Goal: Task Accomplishment & Management: Manage account settings

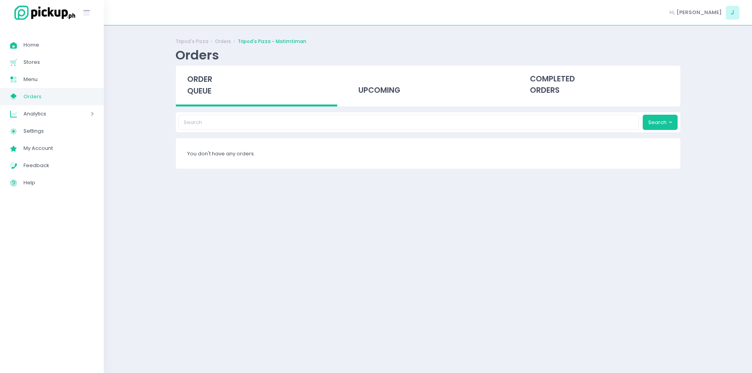
click at [198, 77] on span "order queue" at bounding box center [199, 85] width 25 height 22
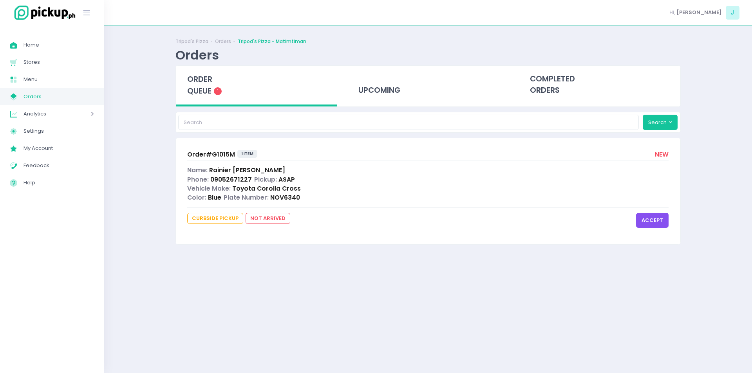
click at [219, 155] on span "Order# G1015M" at bounding box center [211, 154] width 48 height 8
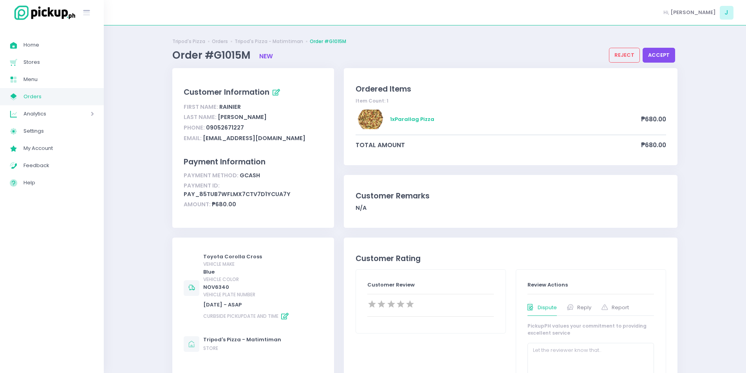
click at [422, 168] on div "Ordered Items Item Count: 1 1 x Parallag Pizza ₱680.00 total amount ₱680.00 Cus…" at bounding box center [510, 152] width 343 height 169
click at [654, 53] on button "accept" at bounding box center [659, 55] width 32 height 15
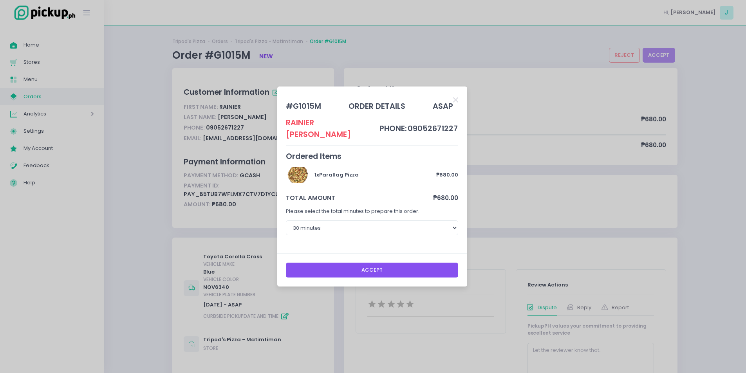
click at [403, 267] on button "Accept" at bounding box center [372, 270] width 172 height 15
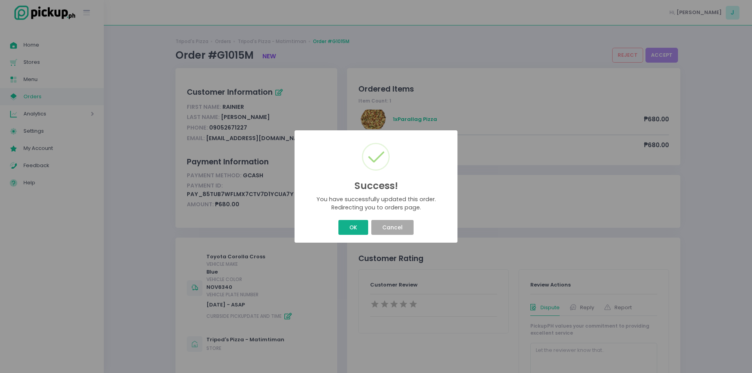
drag, startPoint x: 355, startPoint y: 238, endPoint x: 354, endPoint y: 231, distance: 7.1
click at [354, 231] on div "Success! × You have successfully updated this order. Redirecting you to orders …" at bounding box center [375, 186] width 163 height 113
click at [354, 231] on button "OK" at bounding box center [352, 227] width 29 height 15
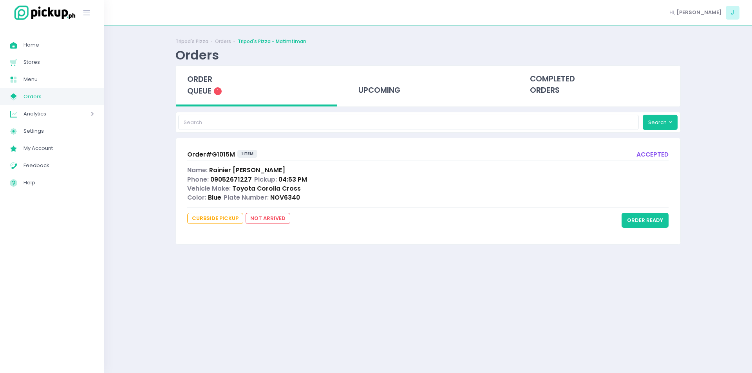
click at [219, 156] on span "Order# G1015M" at bounding box center [211, 154] width 48 height 8
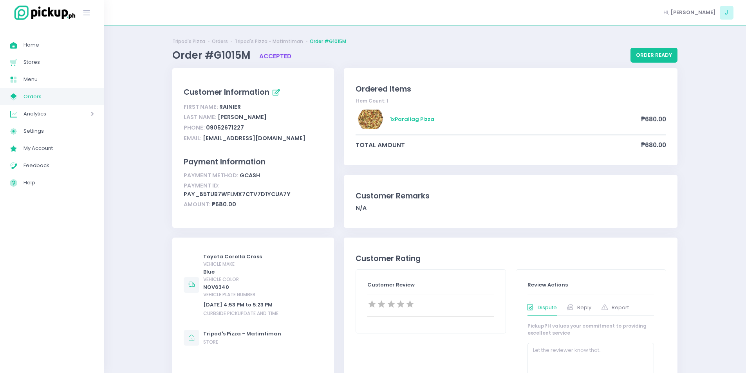
click at [88, 94] on span "Orders" at bounding box center [58, 97] width 70 height 10
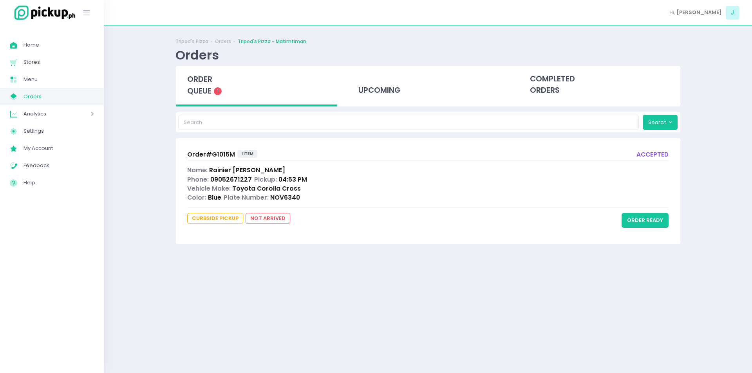
click at [208, 87] on span "order queue" at bounding box center [199, 85] width 25 height 22
click at [208, 80] on span "order queue" at bounding box center [199, 85] width 25 height 22
click at [211, 78] on span "order queue" at bounding box center [199, 85] width 25 height 22
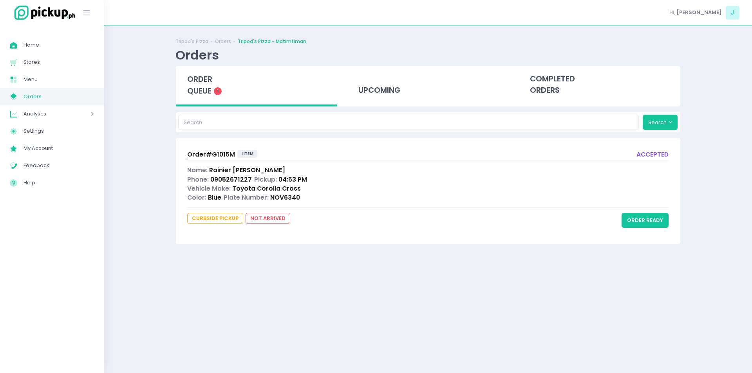
click at [211, 78] on span "order queue" at bounding box center [199, 85] width 25 height 22
click at [200, 80] on span "order queue" at bounding box center [199, 85] width 25 height 22
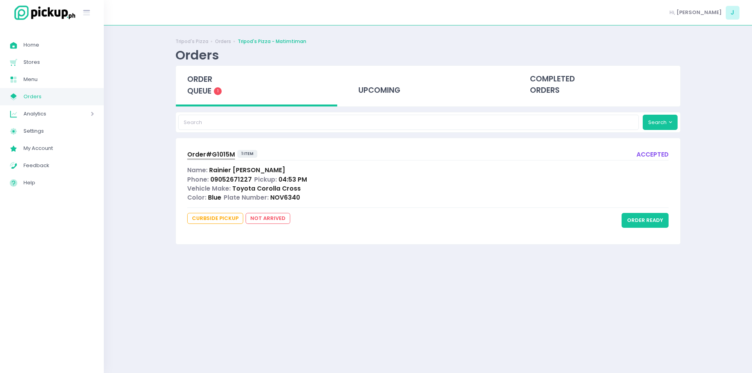
click at [200, 80] on span "order queue" at bounding box center [199, 85] width 25 height 22
click at [657, 222] on button "order ready" at bounding box center [644, 220] width 47 height 15
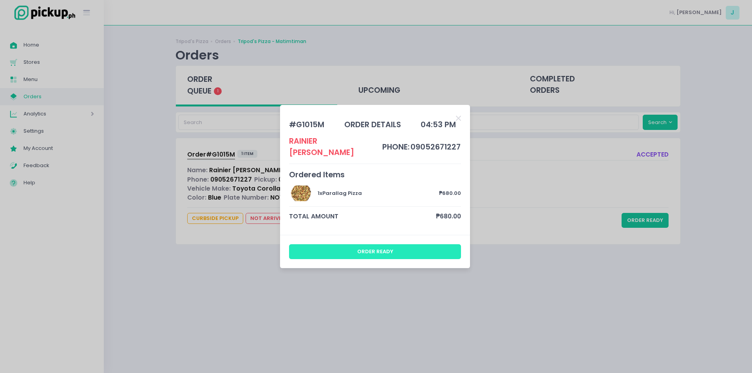
click at [439, 249] on button "order ready" at bounding box center [375, 251] width 172 height 15
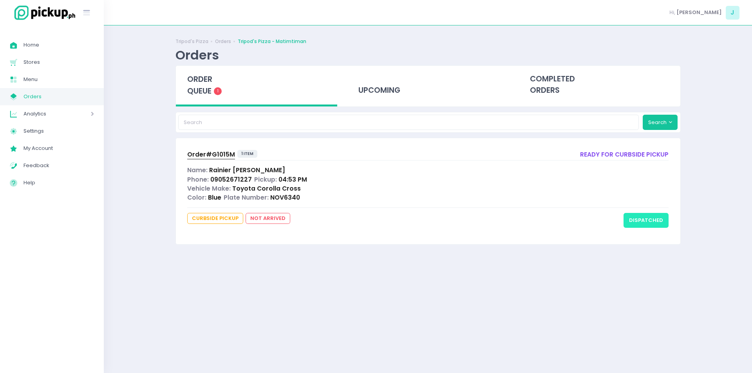
click at [643, 216] on button "dispatched" at bounding box center [645, 220] width 45 height 15
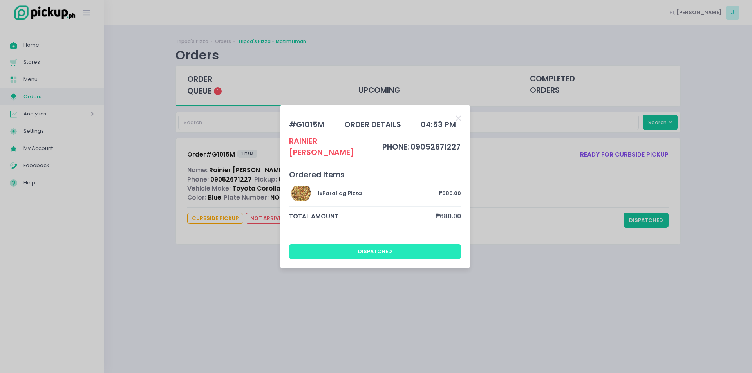
click at [344, 246] on button "dispatched" at bounding box center [375, 251] width 172 height 15
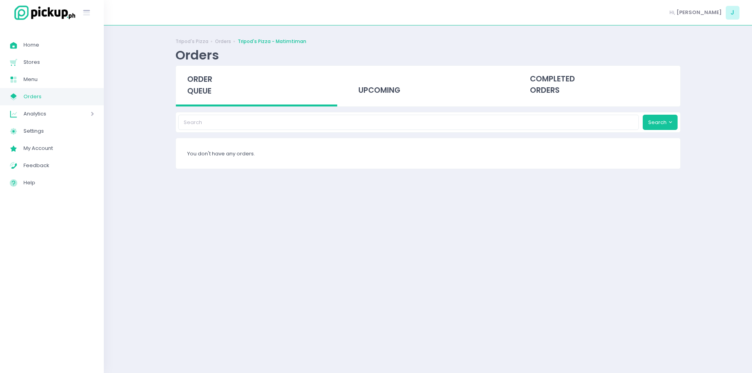
click at [206, 92] on span "order queue" at bounding box center [199, 85] width 25 height 22
click at [197, 79] on span "order queue" at bounding box center [199, 85] width 25 height 22
click at [114, 249] on div "Tripod's Pizza Orders Tripod's Pizza - Matimtiman Orders order queue upcoming c…" at bounding box center [428, 199] width 648 height 328
click at [196, 85] on div "order queue" at bounding box center [257, 86] width 162 height 41
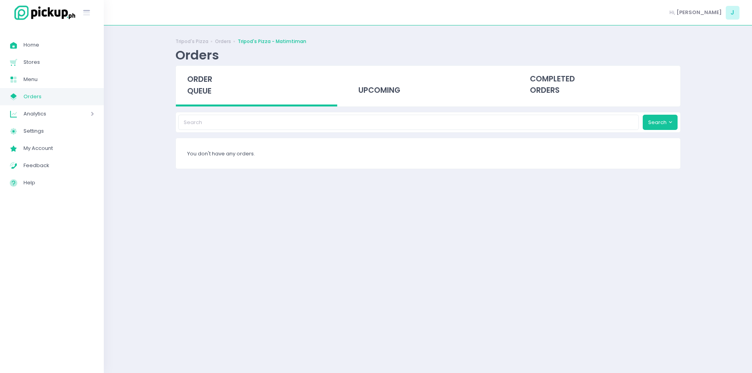
click at [152, 204] on div "Tripod's Pizza Orders Tripod's Pizza - Matimtiman Orders order queue upcoming c…" at bounding box center [428, 199] width 648 height 328
click at [208, 71] on div "order queue" at bounding box center [257, 86] width 162 height 41
click at [185, 97] on div "order queue" at bounding box center [257, 86] width 162 height 41
click at [193, 89] on span "order queue" at bounding box center [199, 85] width 25 height 22
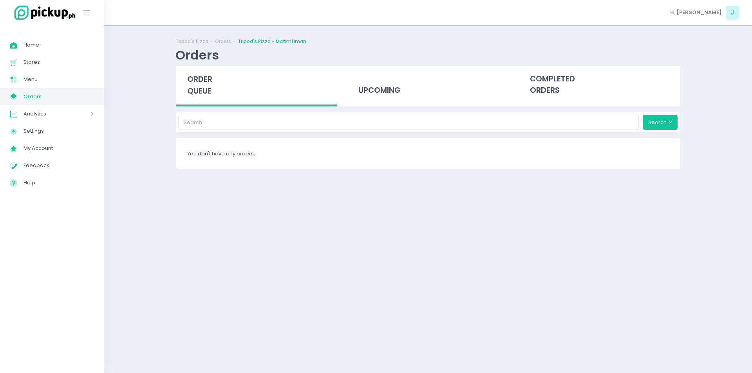
click at [193, 89] on span "order queue" at bounding box center [199, 85] width 25 height 22
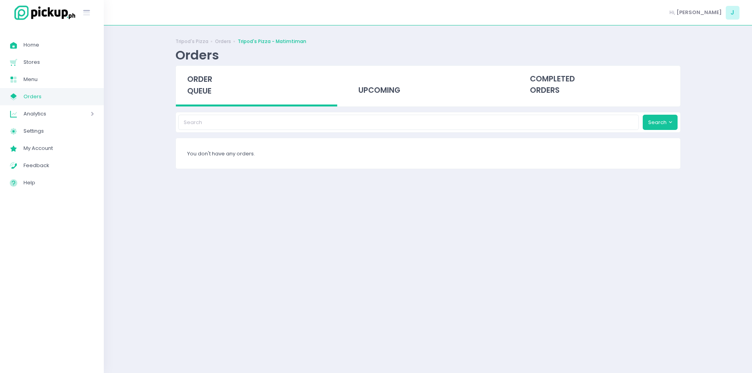
click at [193, 89] on span "order queue" at bounding box center [199, 85] width 25 height 22
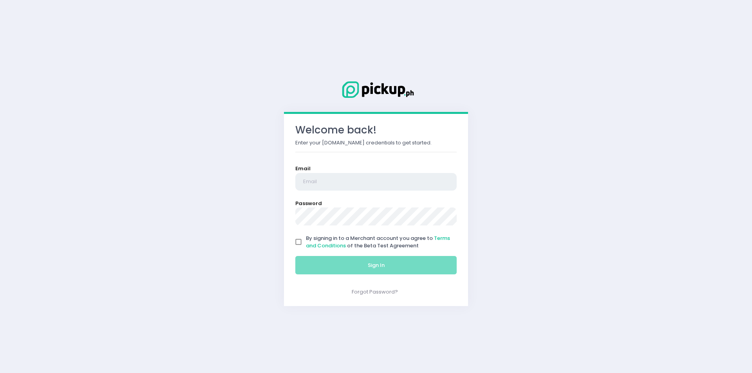
type input "[EMAIL_ADDRESS][DOMAIN_NAME]"
click at [303, 243] on input "By signing in to a Merchant account you agree to Terms and Conditions of the Be…" at bounding box center [298, 242] width 15 height 15
checkbox input "true"
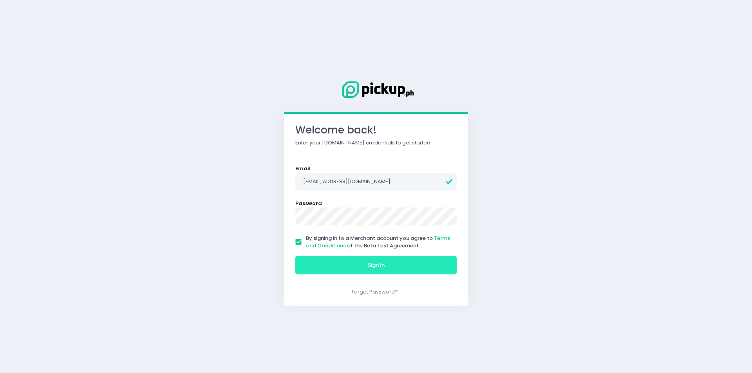
click at [322, 264] on button "Sign In" at bounding box center [375, 265] width 161 height 19
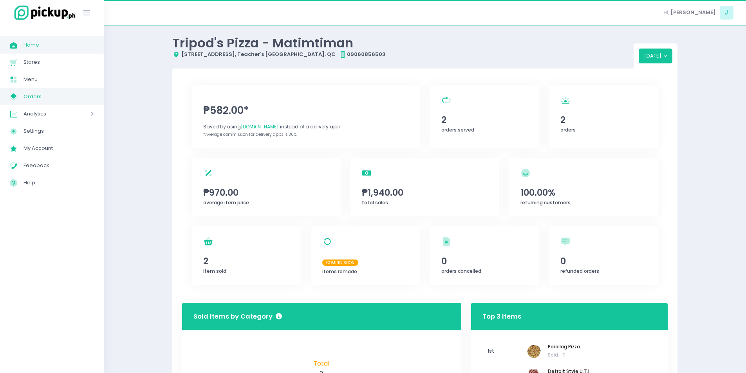
click at [65, 95] on span "Orders" at bounding box center [58, 97] width 70 height 10
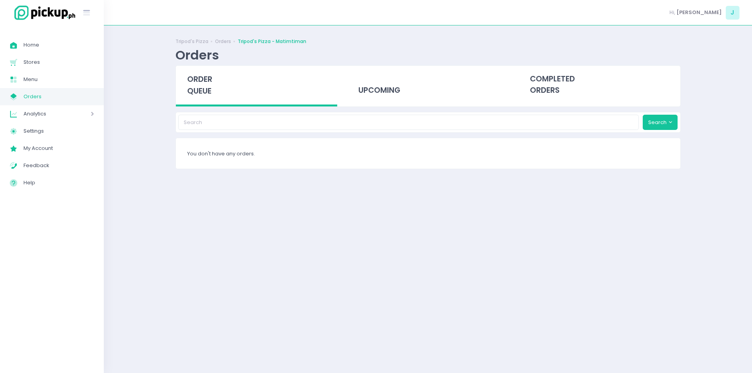
click at [208, 90] on span "order queue" at bounding box center [199, 85] width 25 height 22
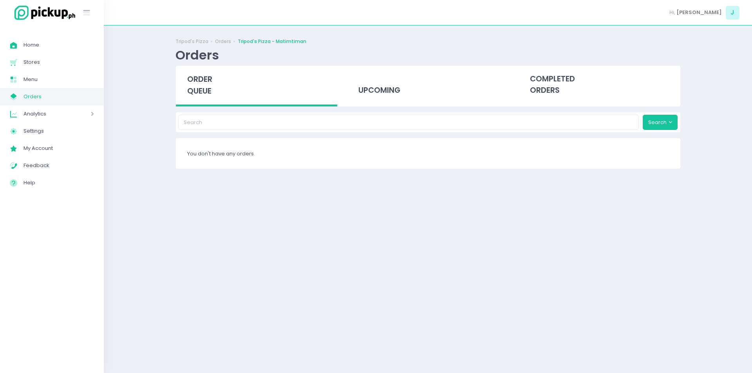
click at [208, 90] on span "order queue" at bounding box center [199, 85] width 25 height 22
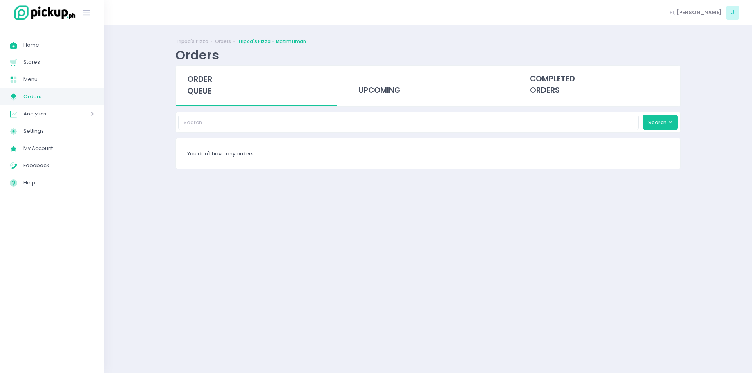
click at [208, 90] on span "order queue" at bounding box center [199, 85] width 25 height 22
click at [169, 221] on div "Tripod's Pizza Orders Tripod's Pizza - Matimtiman Orders order queue upcoming c…" at bounding box center [428, 199] width 525 height 328
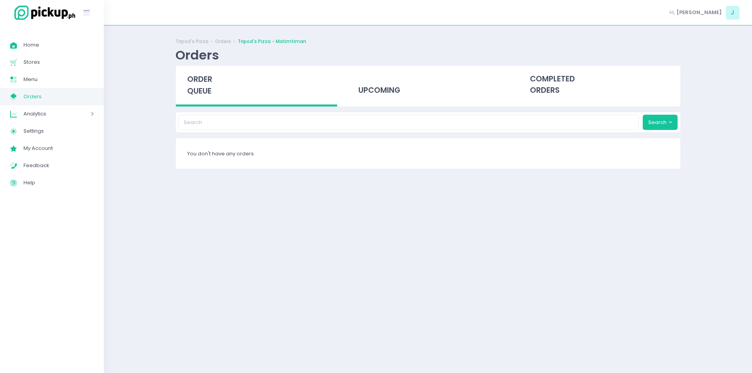
click at [201, 99] on div "order queue" at bounding box center [257, 86] width 162 height 41
click at [201, 96] on span "order queue" at bounding box center [199, 85] width 25 height 22
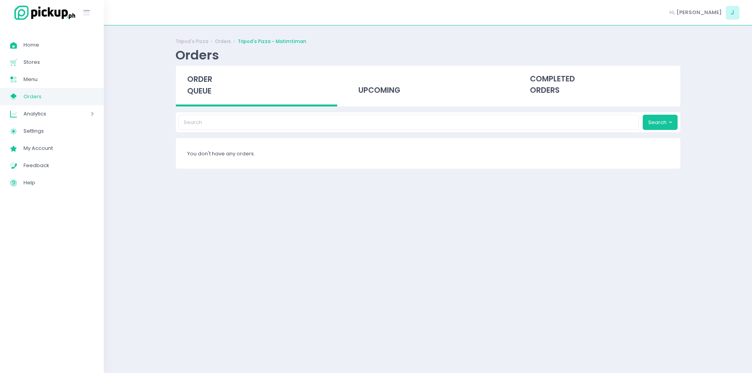
click at [201, 96] on span "order queue" at bounding box center [199, 85] width 25 height 22
click at [201, 71] on div "order queue" at bounding box center [257, 86] width 162 height 41
click at [197, 85] on div "order queue" at bounding box center [257, 86] width 162 height 41
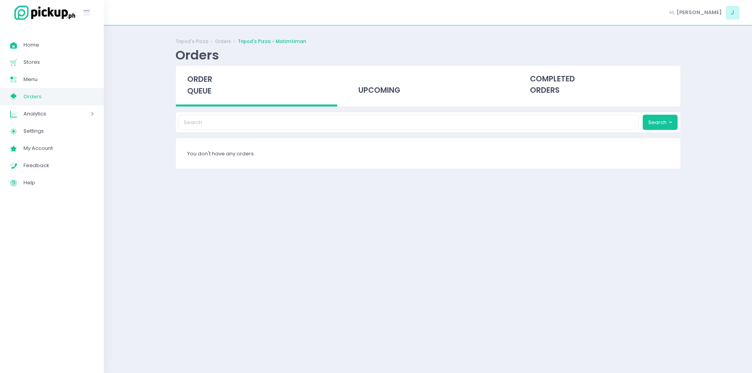
click at [197, 85] on div "order queue" at bounding box center [257, 86] width 162 height 41
click at [207, 83] on span "order queue" at bounding box center [199, 85] width 25 height 22
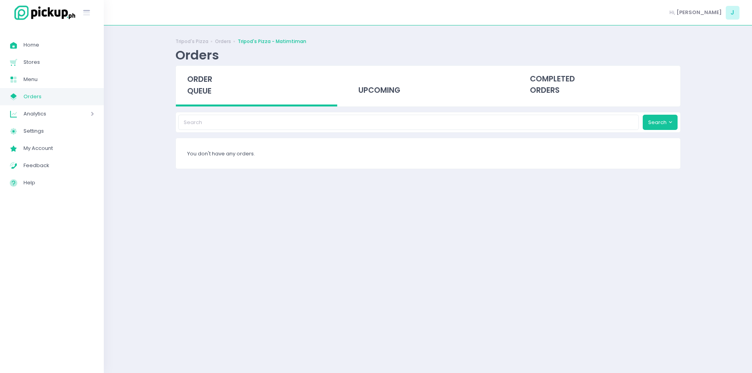
click at [154, 140] on div "Tripod's Pizza Orders Tripod's Pizza - Matimtiman Orders order queue upcoming c…" at bounding box center [428, 199] width 648 height 328
click at [198, 79] on span "order queue" at bounding box center [199, 85] width 25 height 22
click at [159, 108] on div "Tripod's Pizza Orders Tripod's Pizza - Matimtiman Orders order queue upcoming c…" at bounding box center [428, 199] width 648 height 328
click at [196, 90] on span "order queue" at bounding box center [199, 85] width 25 height 22
click at [195, 81] on span "order queue" at bounding box center [199, 85] width 25 height 22
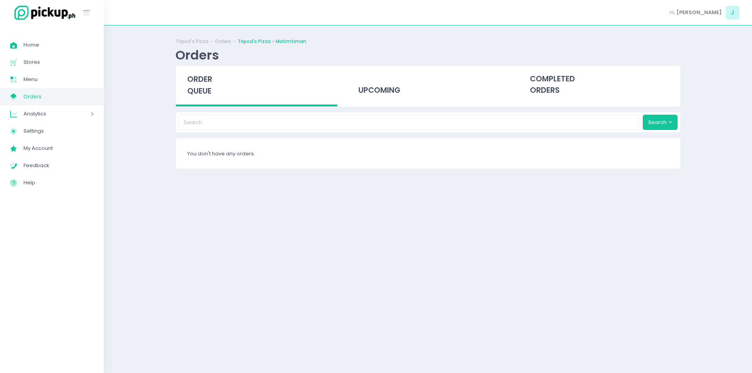
click at [195, 81] on span "order queue" at bounding box center [199, 85] width 25 height 22
click at [204, 86] on span "order queue" at bounding box center [199, 85] width 25 height 22
click at [204, 83] on span "order queue" at bounding box center [199, 85] width 25 height 22
click at [203, 83] on span "order queue" at bounding box center [199, 85] width 25 height 22
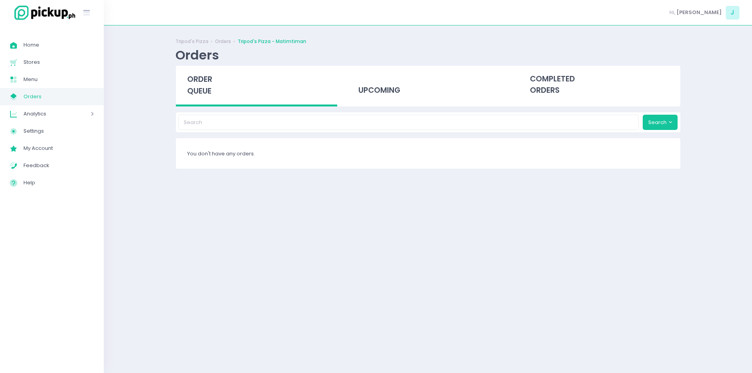
click at [203, 83] on span "order queue" at bounding box center [199, 85] width 25 height 22
drag, startPoint x: 167, startPoint y: 173, endPoint x: 195, endPoint y: 91, distance: 85.9
click at [195, 91] on div "Tripod's Pizza Orders Tripod's Pizza - Matimtiman Orders order queue upcoming c…" at bounding box center [428, 199] width 525 height 328
click at [195, 91] on span "order queue" at bounding box center [199, 85] width 25 height 22
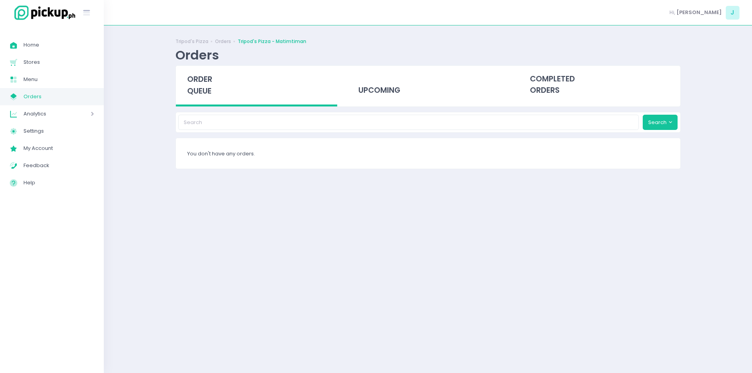
click at [195, 94] on span "order queue" at bounding box center [199, 85] width 25 height 22
click at [203, 89] on span "order queue" at bounding box center [199, 85] width 25 height 22
click at [204, 96] on span "order queue" at bounding box center [199, 85] width 25 height 22
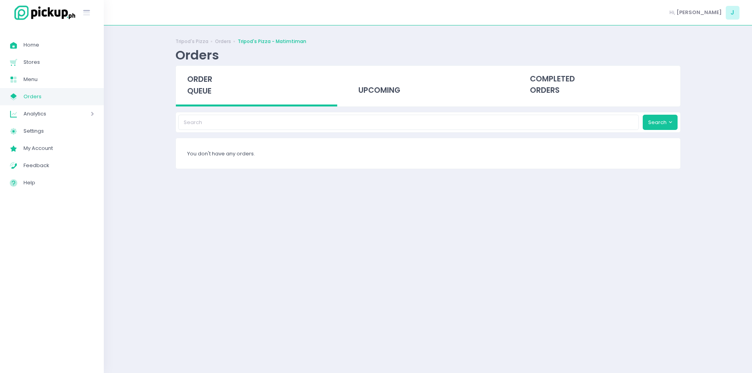
click at [204, 96] on span "order queue" at bounding box center [199, 85] width 25 height 22
click at [199, 83] on span "order queue" at bounding box center [199, 85] width 25 height 22
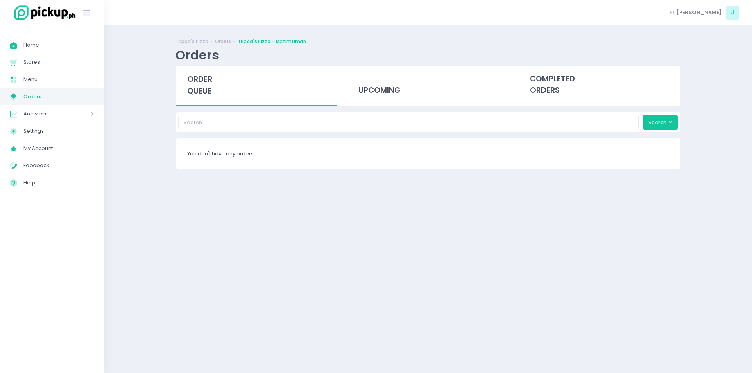
click at [199, 83] on span "order queue" at bounding box center [199, 85] width 25 height 22
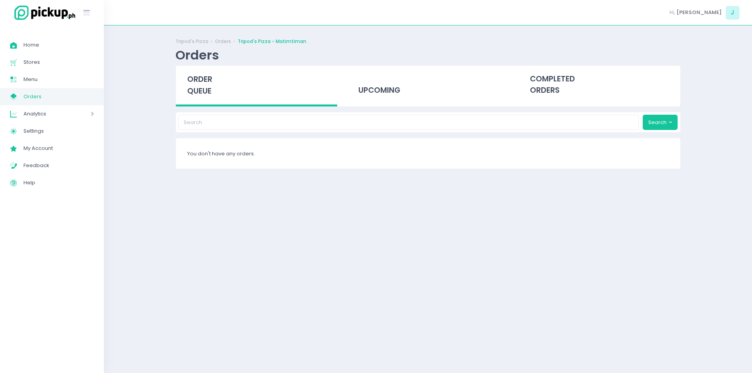
click at [198, 83] on span "order queue" at bounding box center [199, 85] width 25 height 22
click at [195, 83] on span "order queue" at bounding box center [199, 85] width 25 height 22
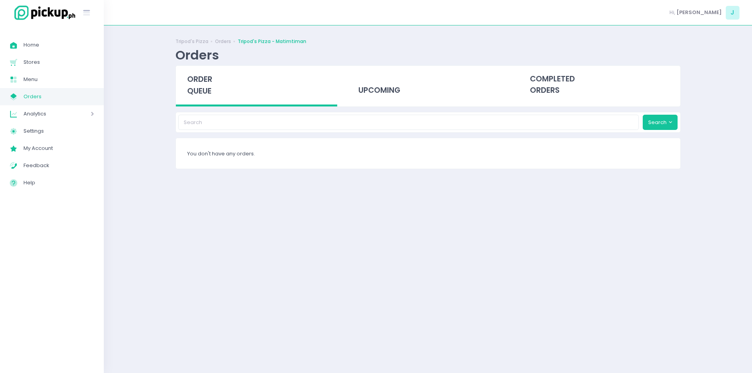
click at [195, 83] on span "order queue" at bounding box center [199, 85] width 25 height 22
click at [207, 88] on span "order queue" at bounding box center [199, 85] width 25 height 22
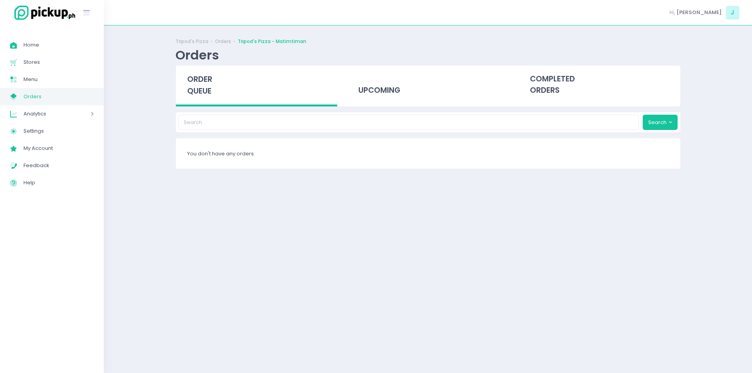
click at [207, 88] on span "order queue" at bounding box center [199, 85] width 25 height 22
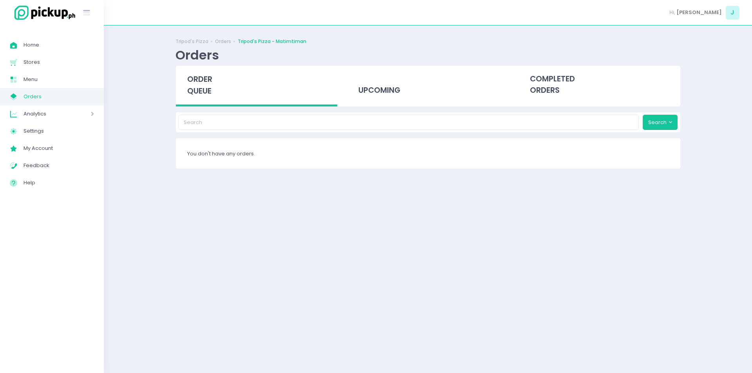
click at [207, 88] on span "order queue" at bounding box center [199, 85] width 25 height 22
click at [156, 223] on div "Tripod's Pizza Orders Tripod's Pizza - Matimtiman Orders order queue upcoming c…" at bounding box center [428, 199] width 648 height 328
click at [204, 73] on div "order queue" at bounding box center [257, 86] width 162 height 41
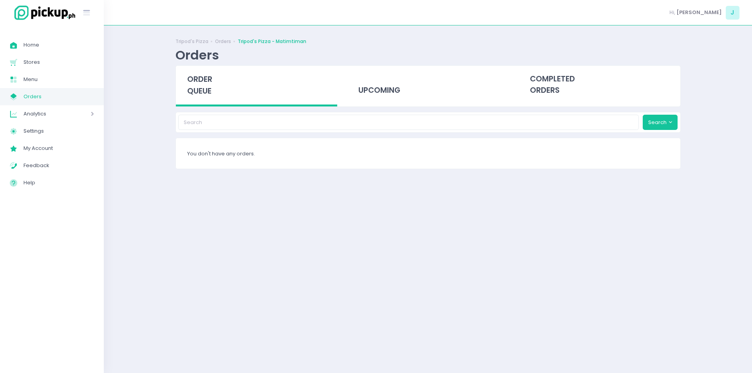
click at [204, 73] on div "order queue" at bounding box center [257, 86] width 162 height 41
click at [123, 207] on div "Tripod's Pizza Orders Tripod's Pizza - Matimtiman Orders order queue upcoming c…" at bounding box center [428, 199] width 648 height 328
click at [207, 78] on span "order queue" at bounding box center [199, 85] width 25 height 22
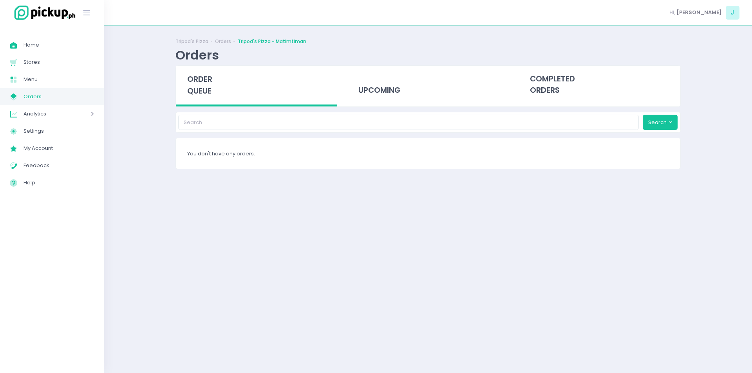
click at [207, 78] on span "order queue" at bounding box center [199, 85] width 25 height 22
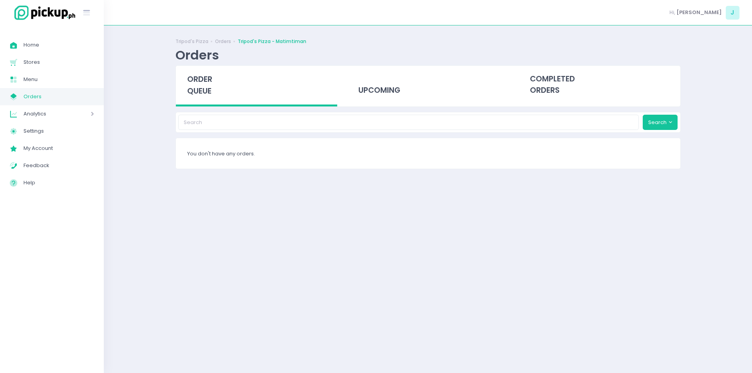
click at [202, 86] on span "order queue" at bounding box center [199, 85] width 25 height 22
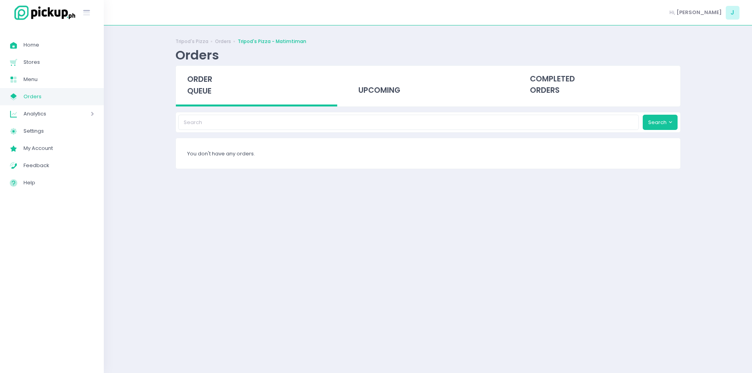
click at [202, 86] on span "order queue" at bounding box center [199, 85] width 25 height 22
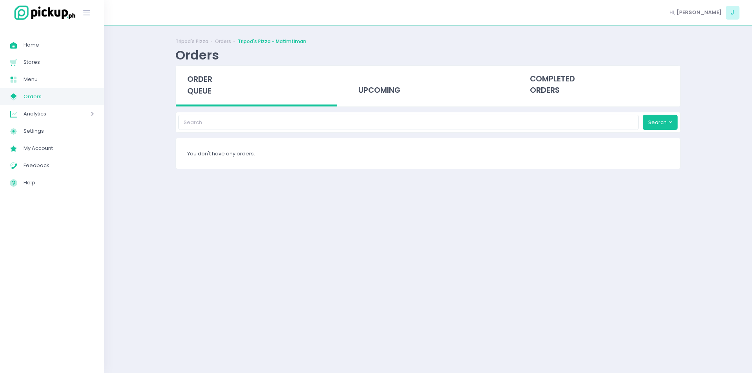
click at [202, 86] on span "order queue" at bounding box center [199, 85] width 25 height 22
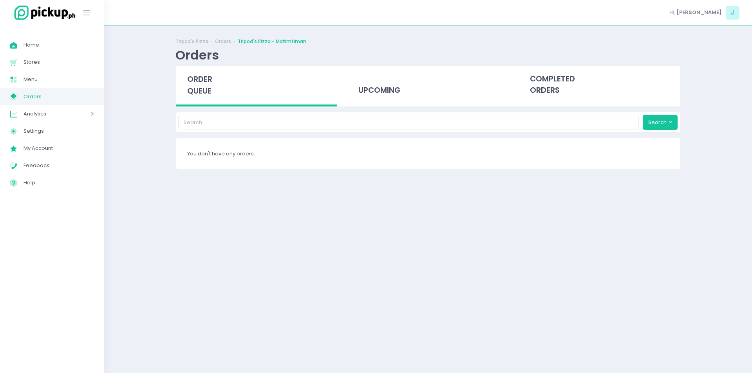
click at [202, 86] on span "order queue" at bounding box center [199, 85] width 25 height 22
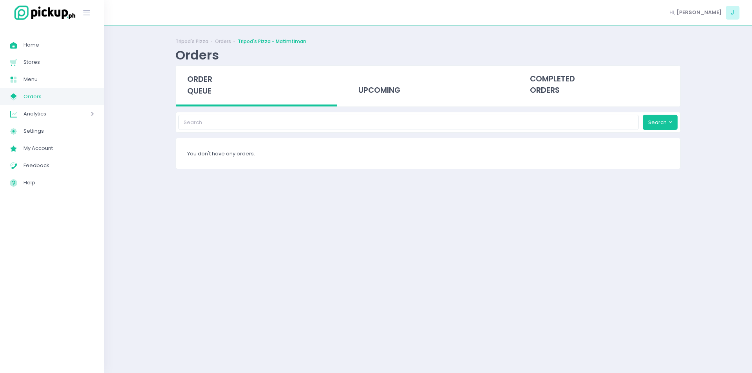
click at [202, 86] on span "order queue" at bounding box center [199, 85] width 25 height 22
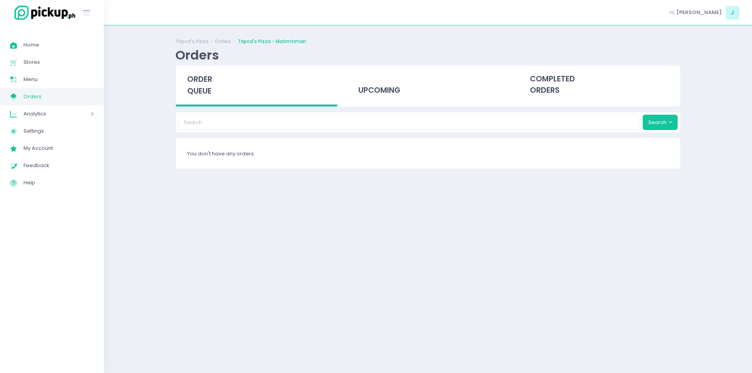
click at [202, 86] on span "order queue" at bounding box center [199, 85] width 25 height 22
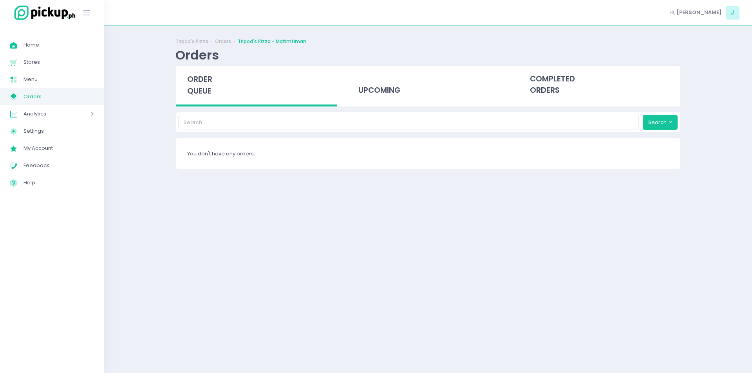
click at [202, 86] on span "order queue" at bounding box center [199, 85] width 25 height 22
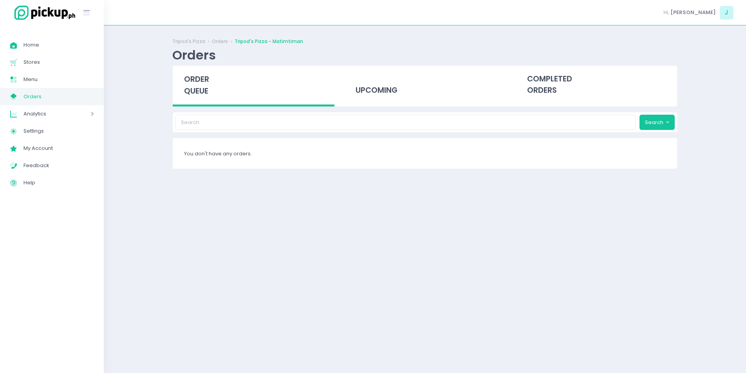
click at [202, 86] on span "order queue" at bounding box center [196, 85] width 25 height 22
click at [202, 86] on span "order queue" at bounding box center [199, 85] width 25 height 22
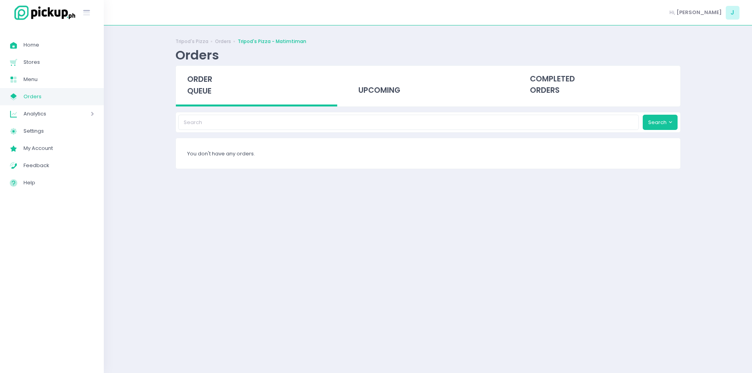
click at [218, 85] on div "order queue" at bounding box center [257, 86] width 162 height 41
click at [199, 88] on span "order queue" at bounding box center [199, 85] width 25 height 22
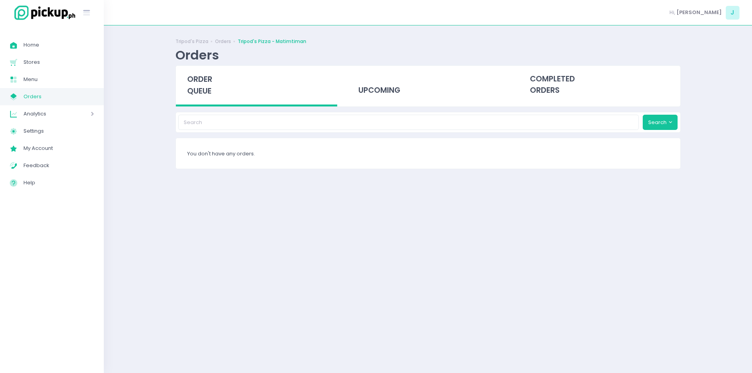
click at [199, 88] on span "order queue" at bounding box center [199, 85] width 25 height 22
click at [401, 354] on div "Tripod's Pizza Orders Tripod's Pizza - Matimtiman Orders order queue upcoming c…" at bounding box center [428, 199] width 525 height 328
click at [199, 88] on span "order queue" at bounding box center [199, 85] width 25 height 22
click at [196, 78] on span "order queue" at bounding box center [199, 85] width 25 height 22
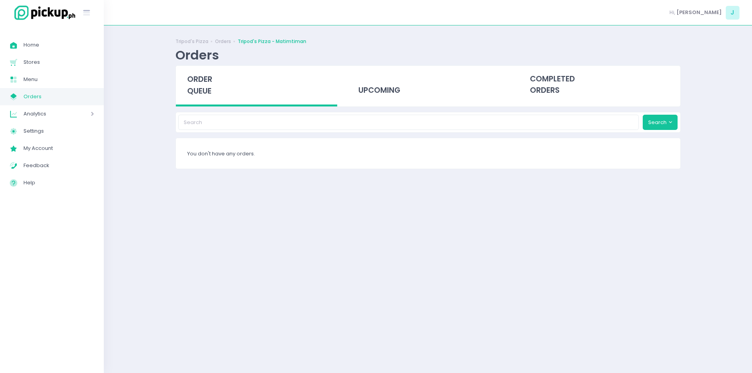
click at [196, 78] on span "order queue" at bounding box center [199, 85] width 25 height 22
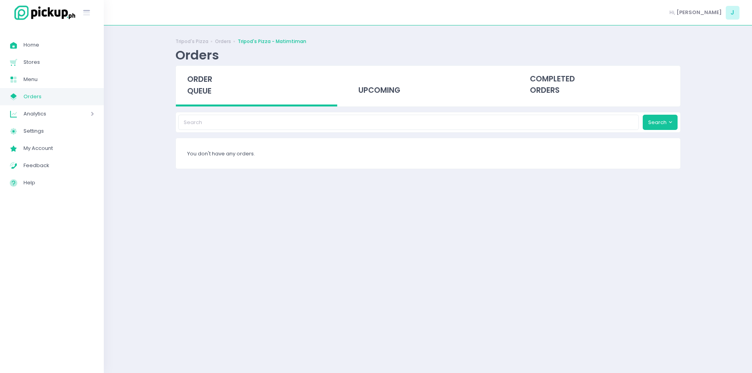
click at [196, 78] on span "order queue" at bounding box center [199, 85] width 25 height 22
click at [205, 96] on span "order queue" at bounding box center [199, 85] width 25 height 22
click at [217, 88] on div "order queue" at bounding box center [257, 86] width 162 height 41
click at [200, 102] on div "order queue" at bounding box center [257, 86] width 162 height 41
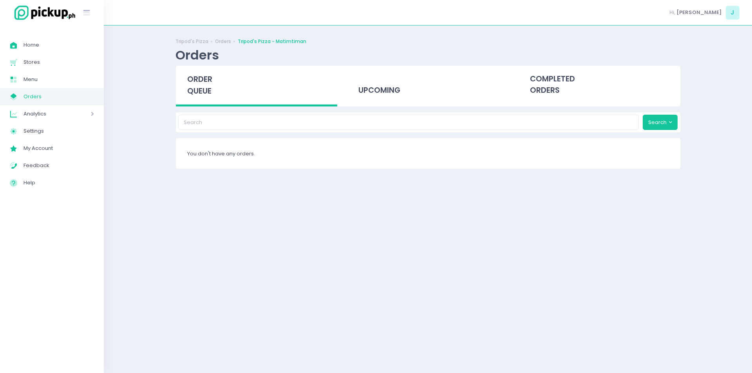
click at [208, 83] on span "order queue" at bounding box center [199, 85] width 25 height 22
click at [199, 97] on div "order queue" at bounding box center [257, 86] width 162 height 41
click at [202, 92] on span "order queue" at bounding box center [199, 85] width 25 height 22
click at [196, 82] on span "order queue" at bounding box center [199, 85] width 25 height 22
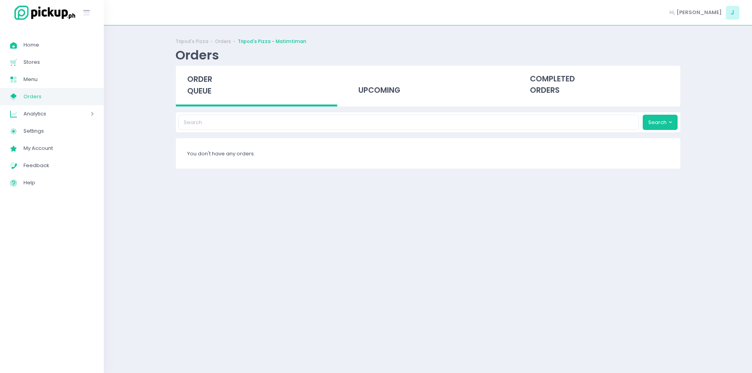
click at [196, 82] on span "order queue" at bounding box center [199, 85] width 25 height 22
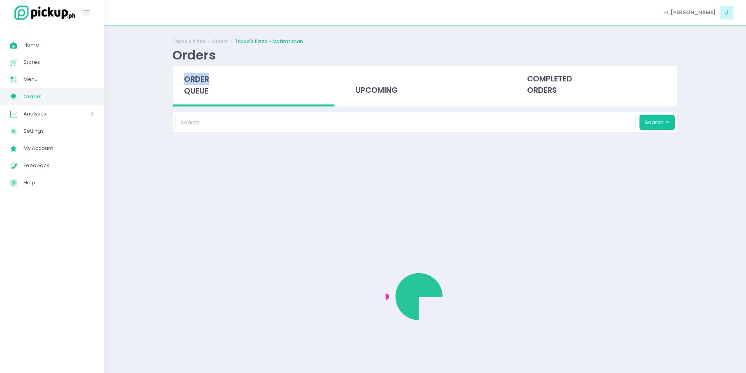
click at [196, 82] on span "order queue" at bounding box center [196, 85] width 25 height 22
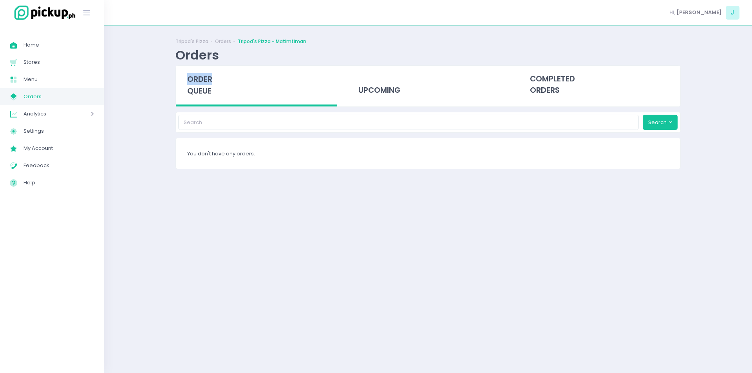
click at [196, 82] on span "order queue" at bounding box center [199, 85] width 25 height 22
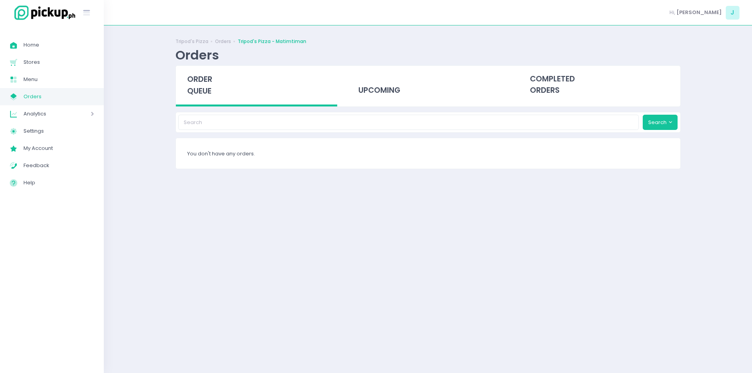
click at [196, 82] on span "order queue" at bounding box center [199, 85] width 25 height 22
click at [210, 87] on span "order queue" at bounding box center [199, 85] width 25 height 22
click at [204, 85] on div "order queue" at bounding box center [257, 86] width 162 height 41
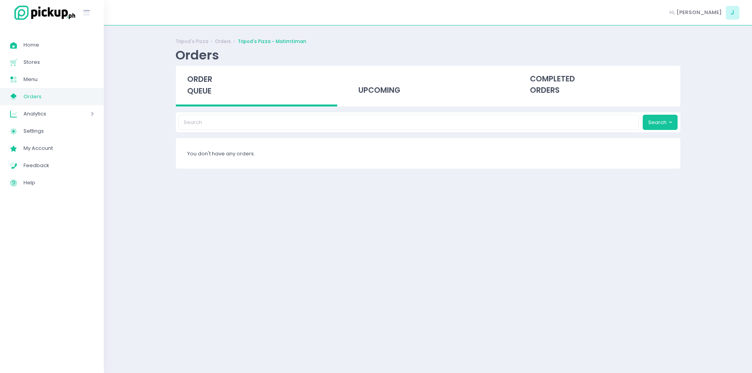
click at [204, 85] on div "order queue" at bounding box center [257, 86] width 162 height 41
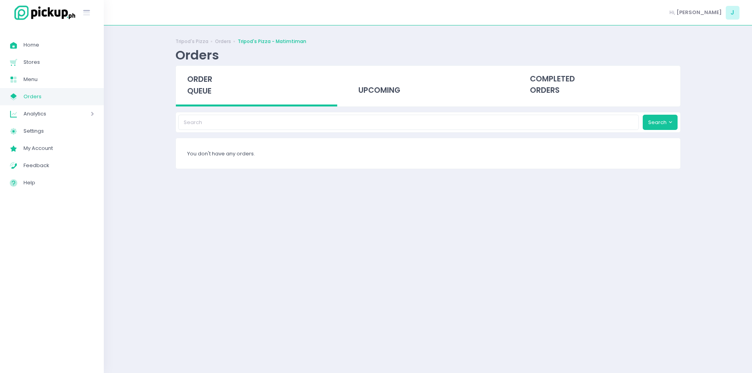
click at [204, 85] on div "order queue" at bounding box center [257, 86] width 162 height 41
